Goal: Transaction & Acquisition: Register for event/course

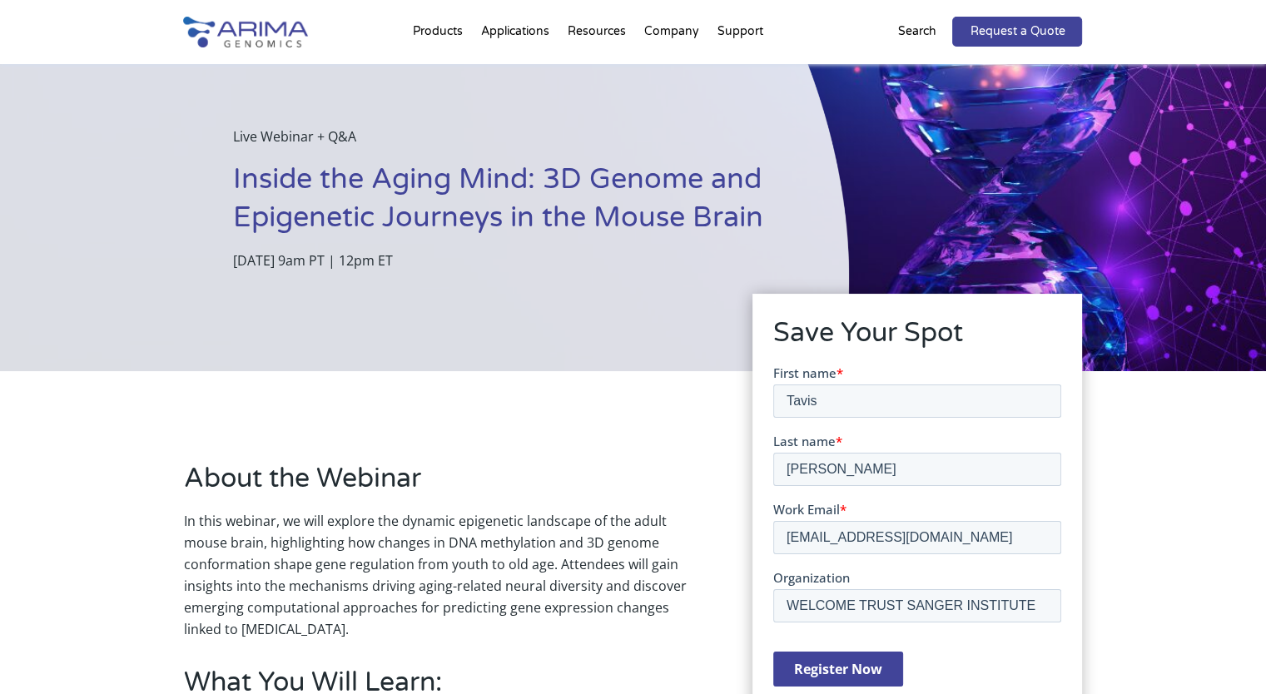
scroll to position [73, 0]
click at [496, 261] on p "[DATE] 9am PT | 12pm ET" at bounding box center [499, 261] width 533 height 22
click at [496, 261] on p "Tuesday, September 30, 2025 | 9am PT | 12pm ET" at bounding box center [499, 261] width 533 height 22
copy p "12pm"
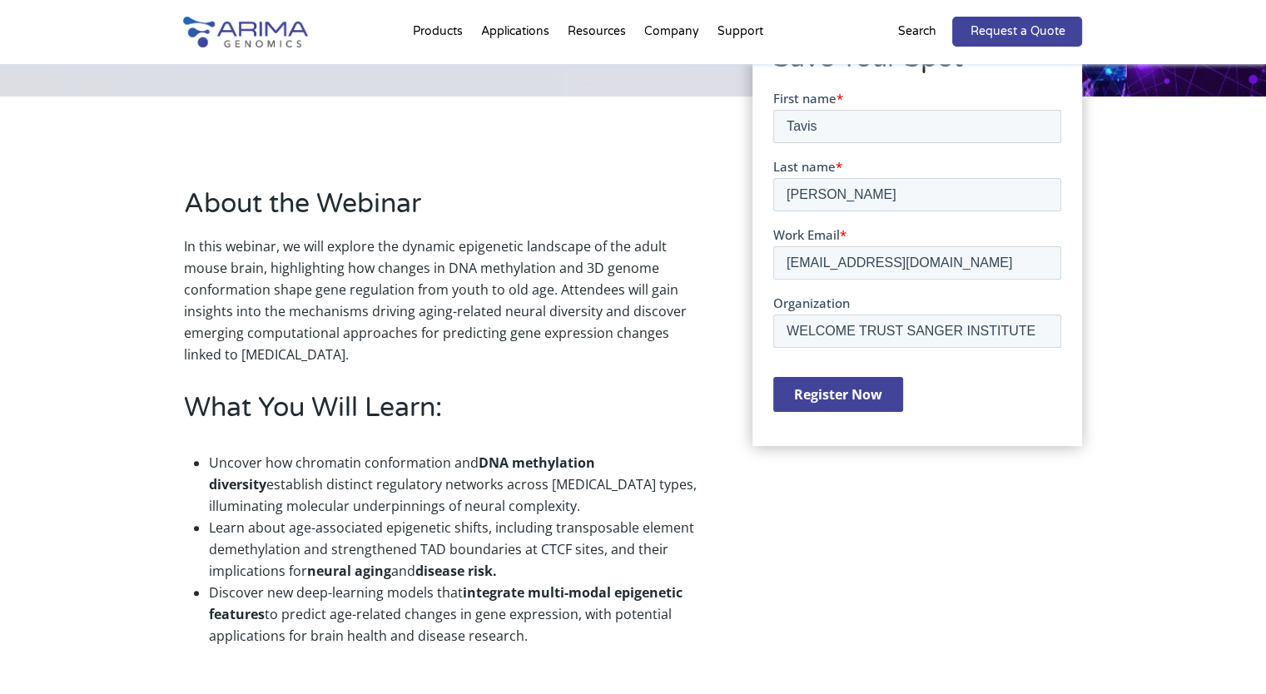
scroll to position [363, 0]
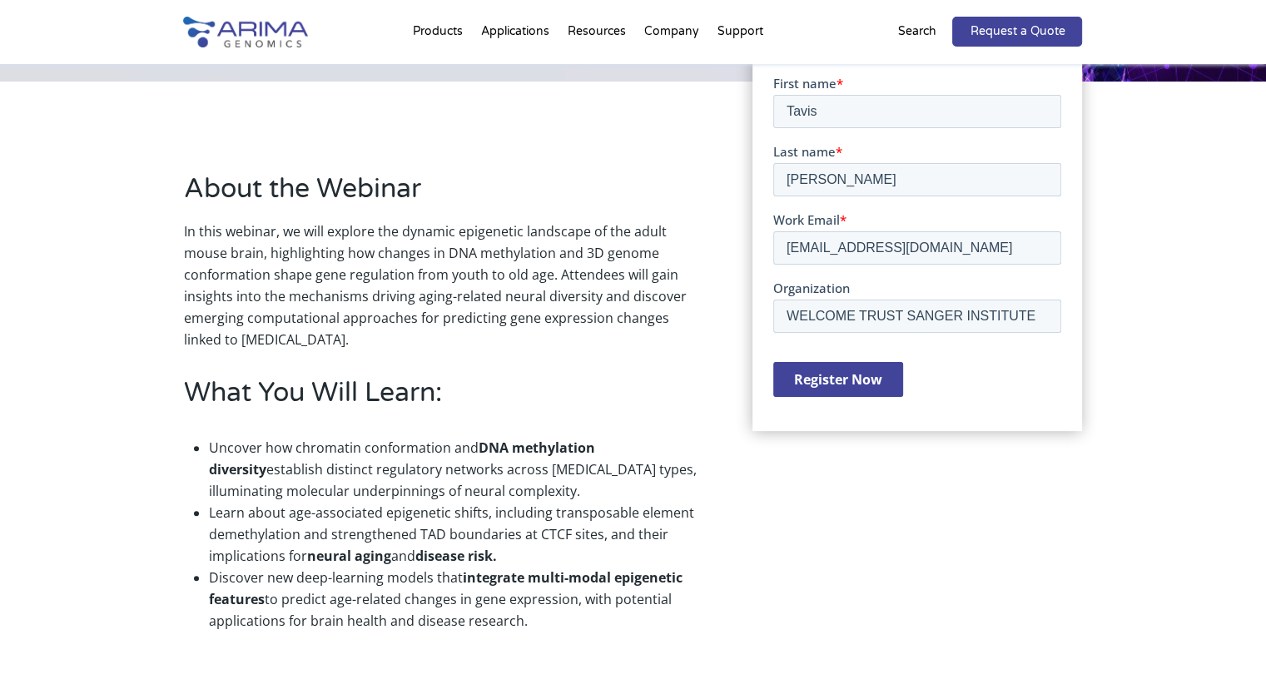
click at [849, 387] on input "Register Now" at bounding box center [838, 378] width 130 height 35
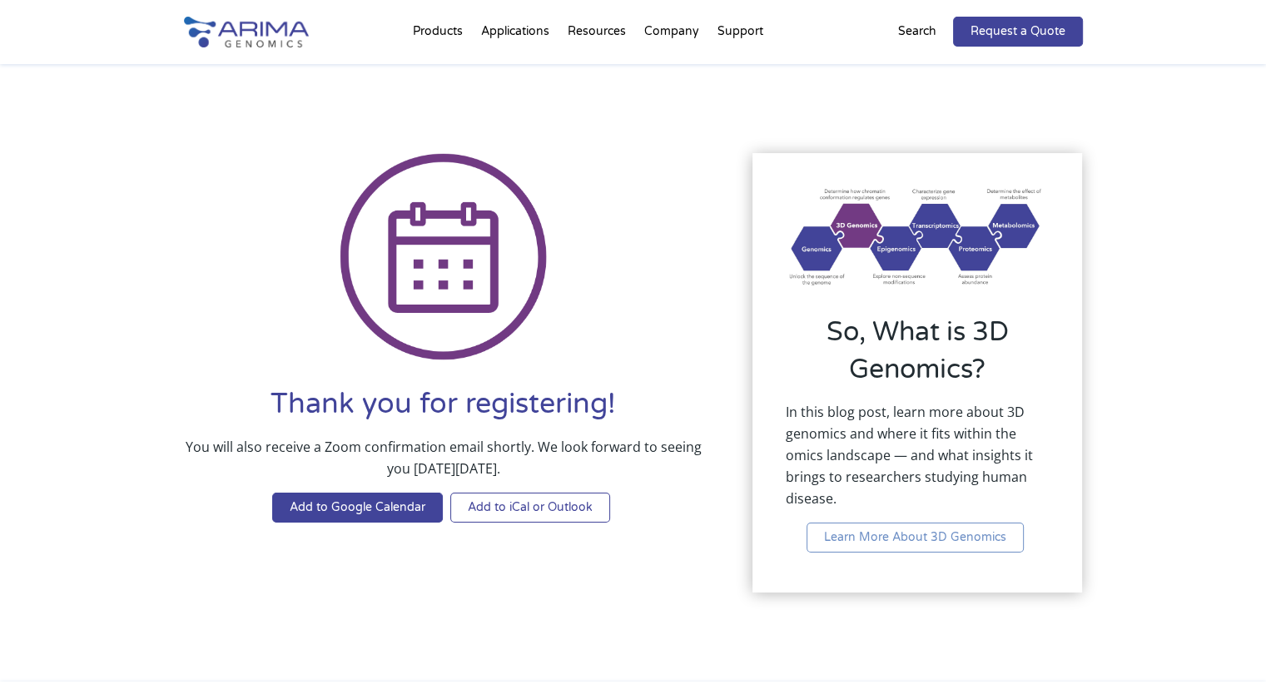
click at [549, 505] on link "Add to iCal or Outlook" at bounding box center [530, 508] width 160 height 30
